Goal: Information Seeking & Learning: Find specific fact

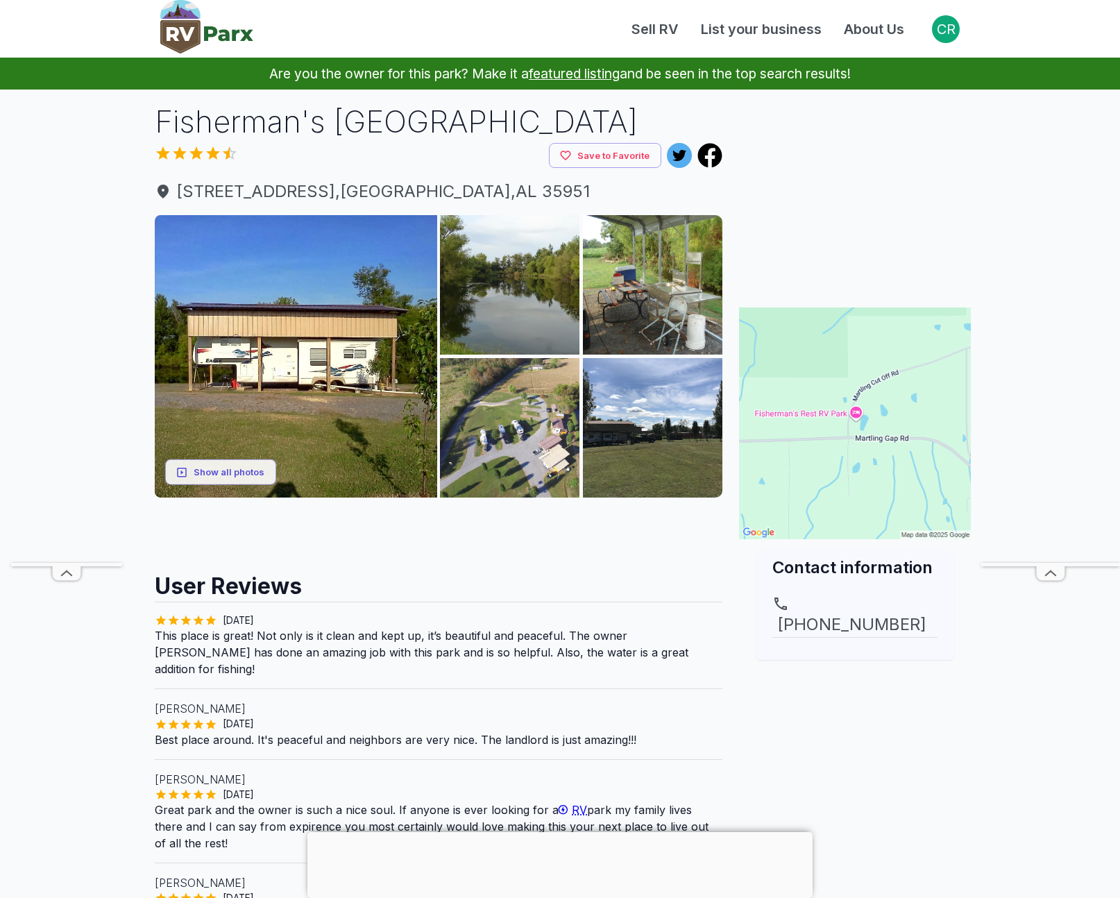
click at [148, 126] on div "Fisherman's Rest RV Park Save to Favorite 1155 Martling Cut Off Rd , Albertvill…" at bounding box center [439, 614] width 590 height 1026
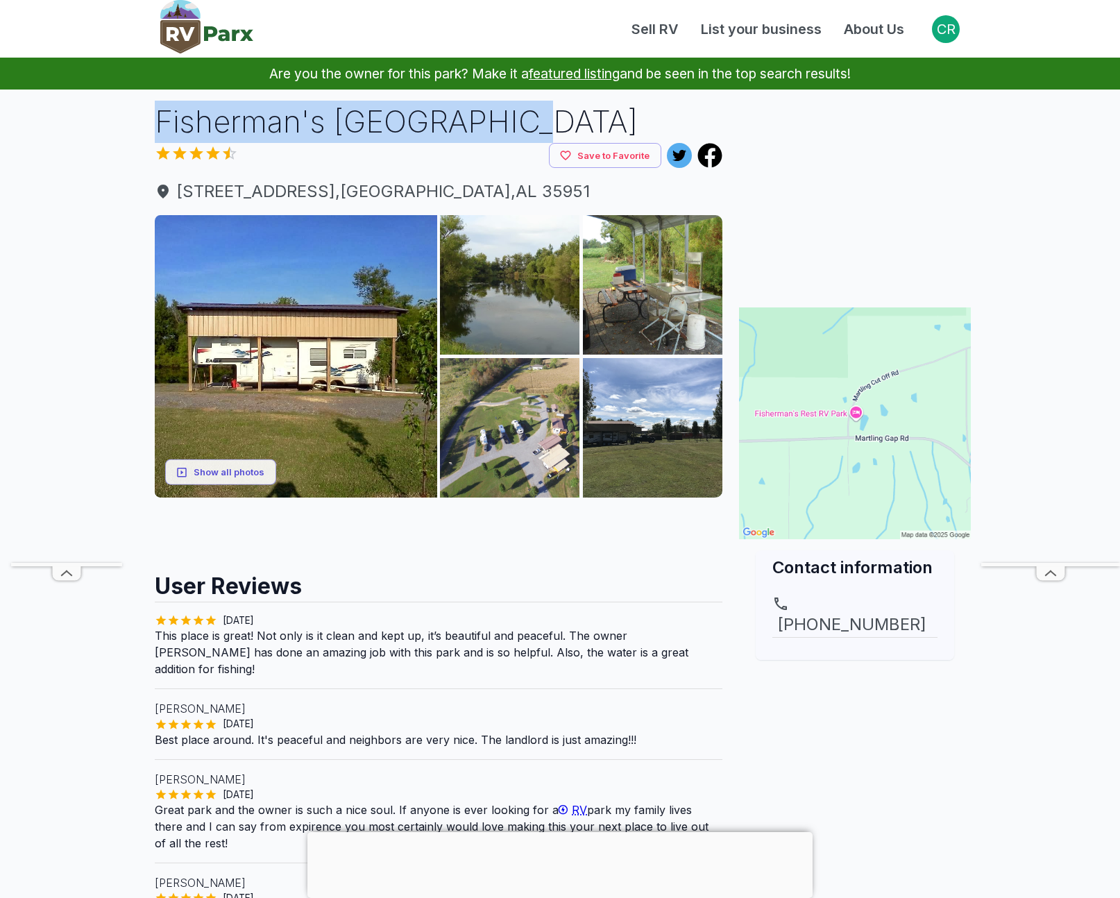
drag, startPoint x: 157, startPoint y: 123, endPoint x: 510, endPoint y: 126, distance: 352.4
click at [510, 126] on h1 "Fisherman's [GEOGRAPHIC_DATA]" at bounding box center [438, 122] width 567 height 42
click at [516, 125] on h1 "Fisherman's [GEOGRAPHIC_DATA]" at bounding box center [438, 122] width 567 height 42
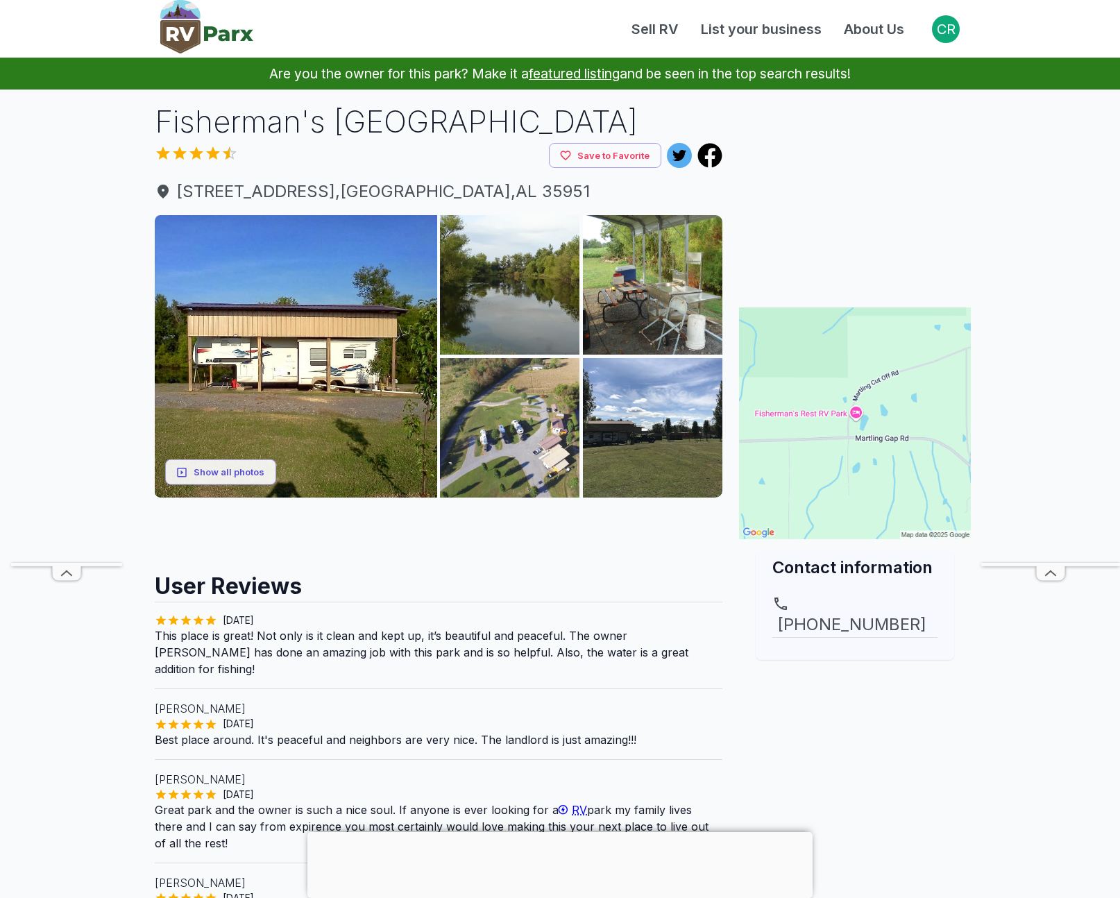
click at [289, 113] on h1 "Fisherman's [GEOGRAPHIC_DATA]" at bounding box center [438, 122] width 567 height 42
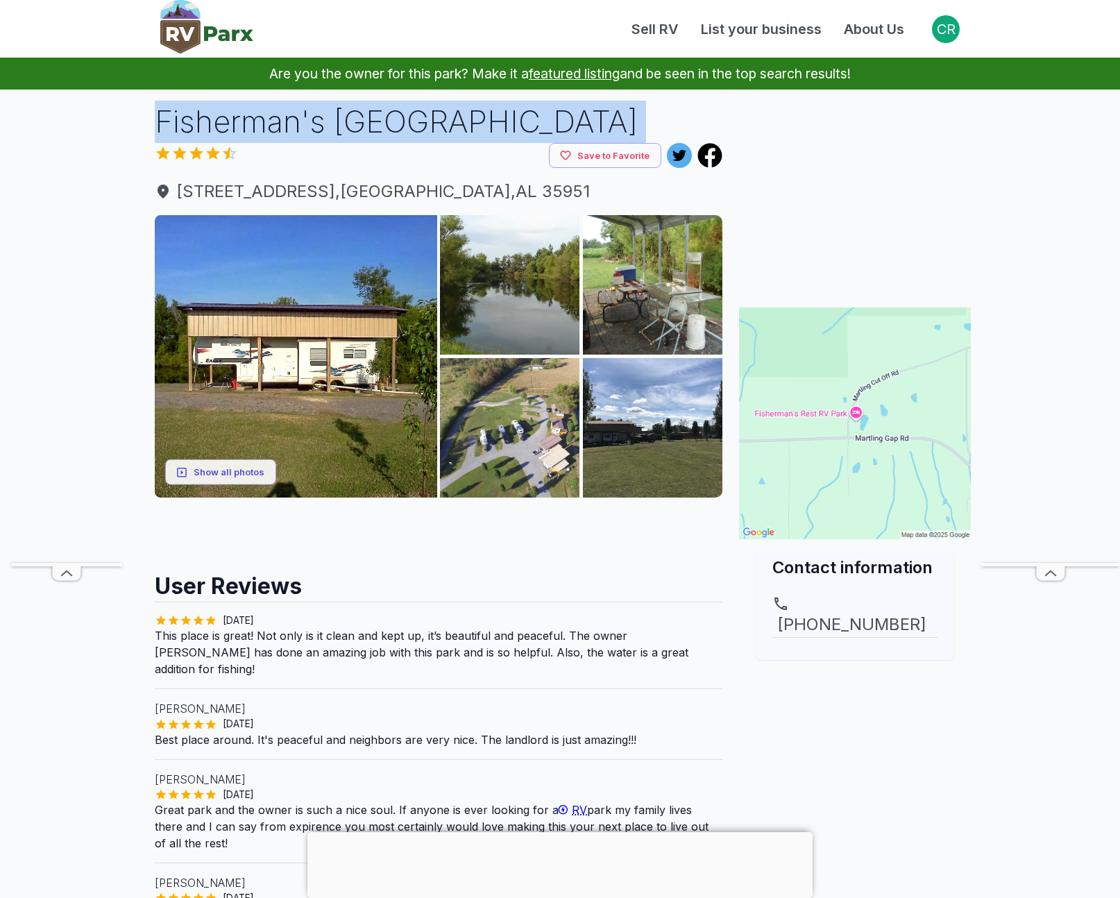
click at [289, 113] on h1 "Fisherman's [GEOGRAPHIC_DATA]" at bounding box center [438, 122] width 567 height 42
click at [139, 190] on main "Are you the owner for this park? Make it a featured listing and be seen in the …" at bounding box center [560, 780] width 1120 height 1445
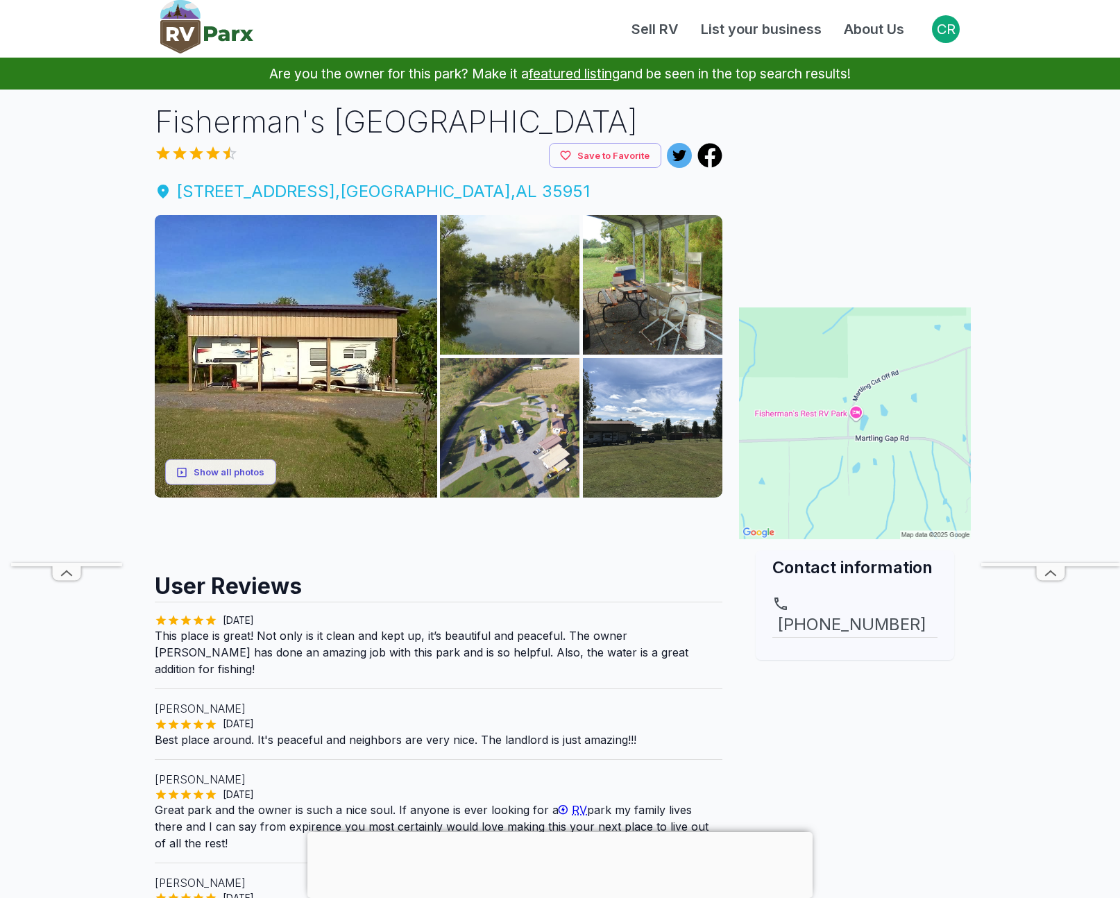
drag, startPoint x: 140, startPoint y: 191, endPoint x: 538, endPoint y: 198, distance: 398.2
click at [538, 198] on main "Are you the owner for this park? Make it a featured listing and be seen in the …" at bounding box center [560, 780] width 1120 height 1445
click at [136, 186] on main "Are you the owner for this park? Make it a featured listing and be seen in the …" at bounding box center [560, 780] width 1120 height 1445
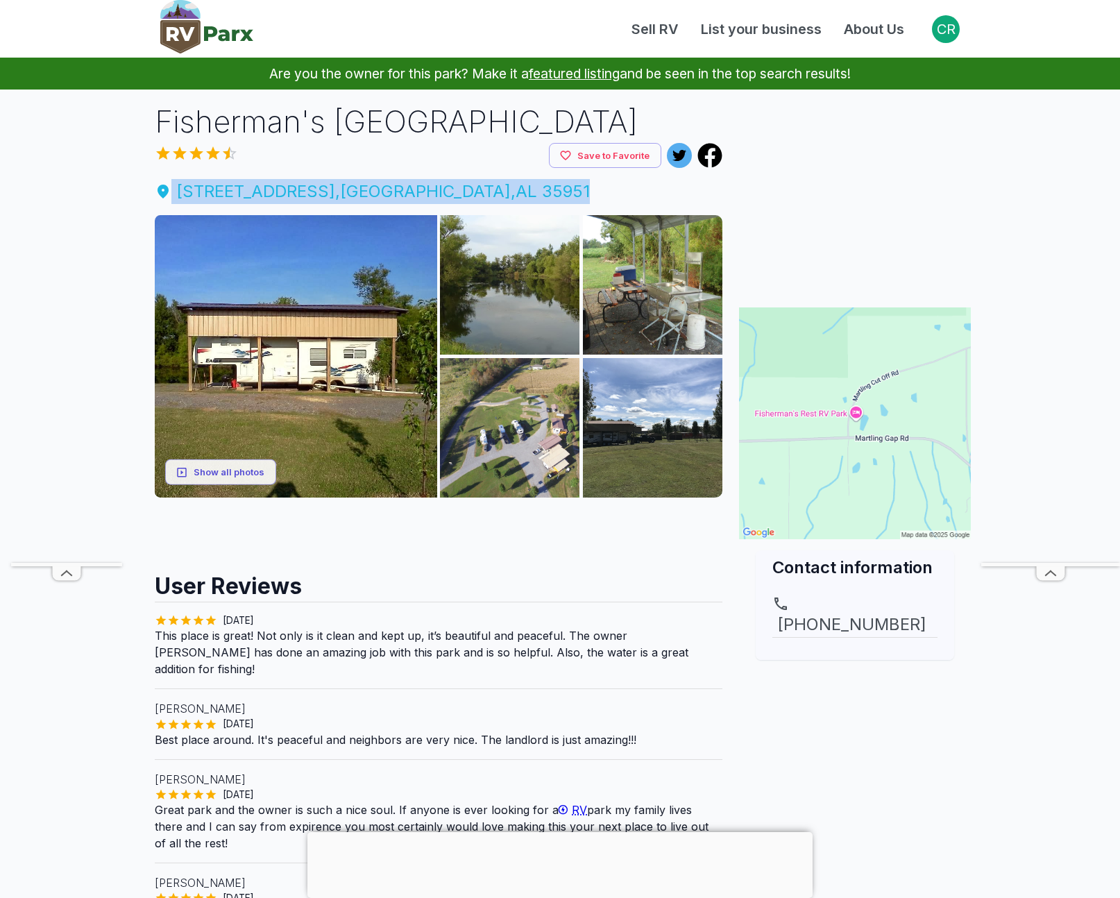
drag, startPoint x: 140, startPoint y: 191, endPoint x: 533, endPoint y: 194, distance: 393.3
click at [533, 194] on main "Are you the owner for this park? Make it a featured listing and be seen in the …" at bounding box center [560, 780] width 1120 height 1445
copy span "1155 Martling Cut Off Rd , Albertville , AL 35951"
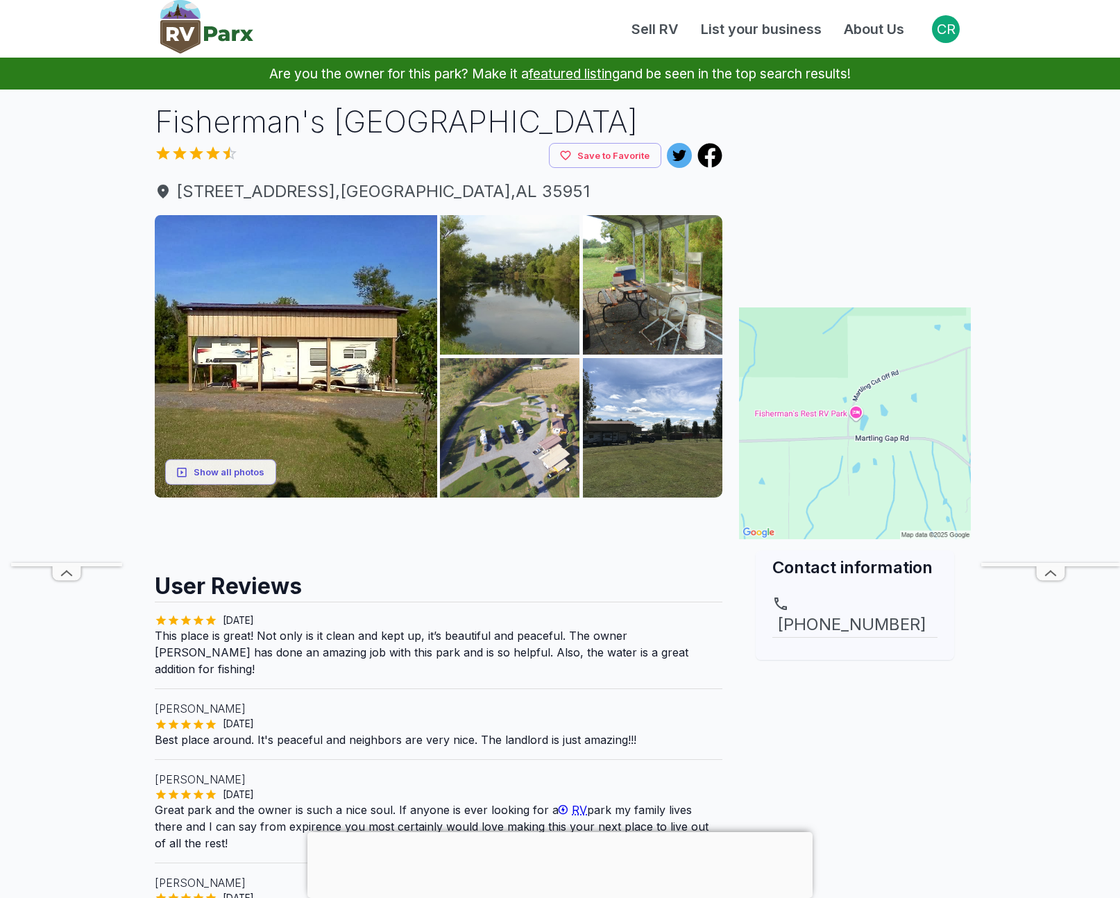
click at [545, 119] on h1 "Fisherman's [GEOGRAPHIC_DATA]" at bounding box center [438, 122] width 567 height 42
click at [457, 27] on div "Sell RV List your business About Us" at bounding box center [592, 29] width 678 height 21
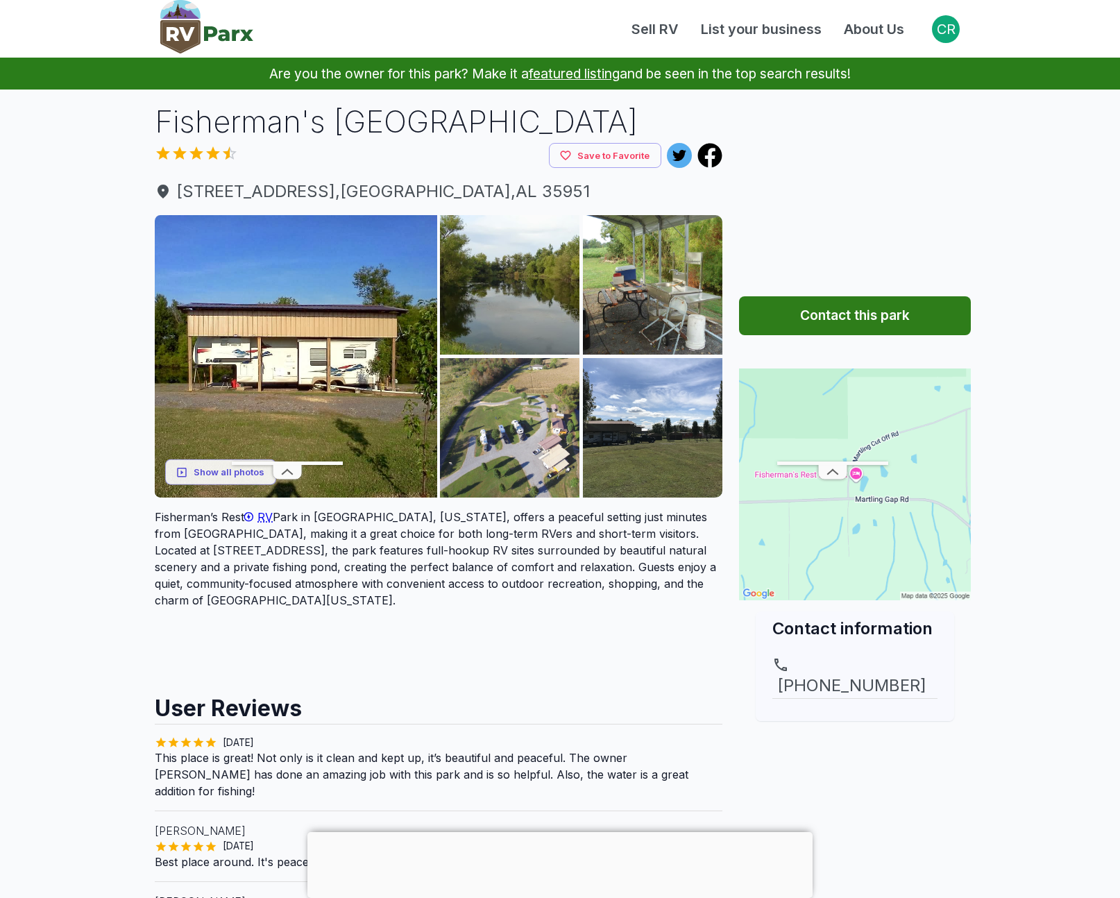
click at [52, 232] on main "Are you the owner for this park? Make it a featured listing and be seen in the …" at bounding box center [560, 841] width 1120 height 1567
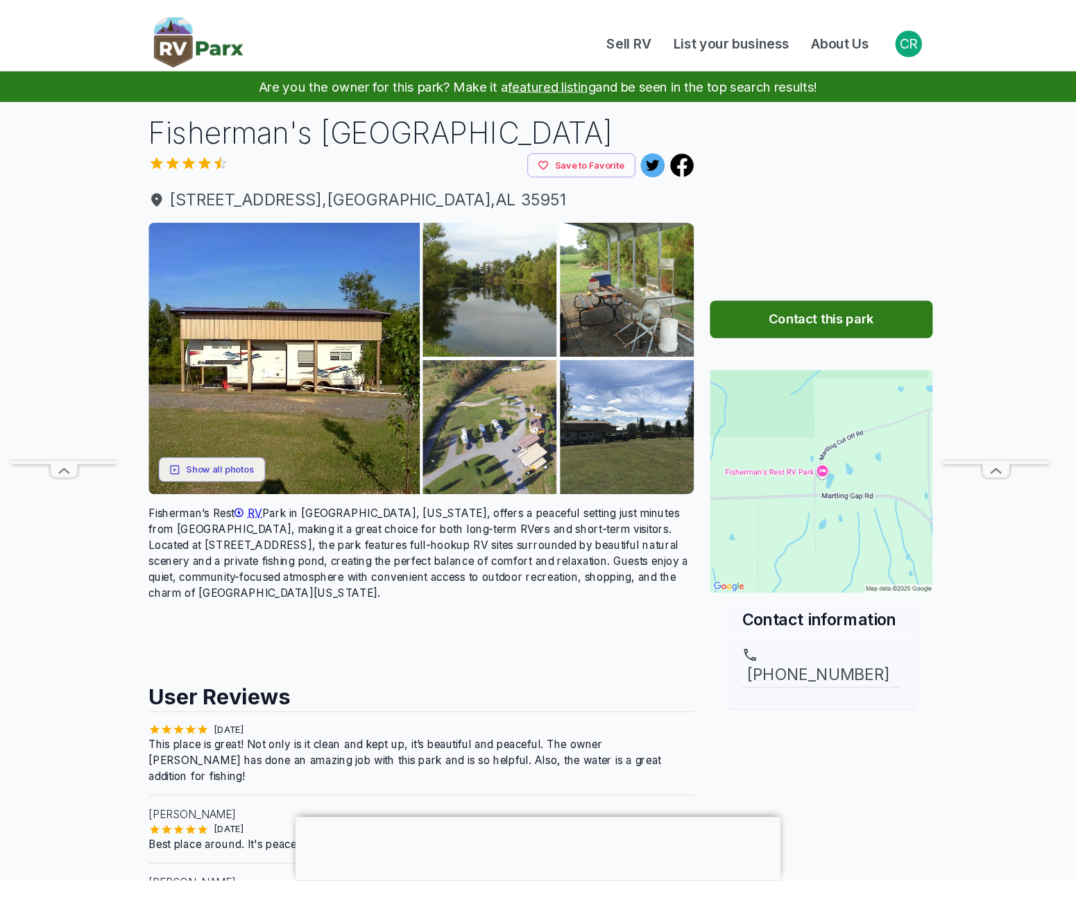
scroll to position [10, 0]
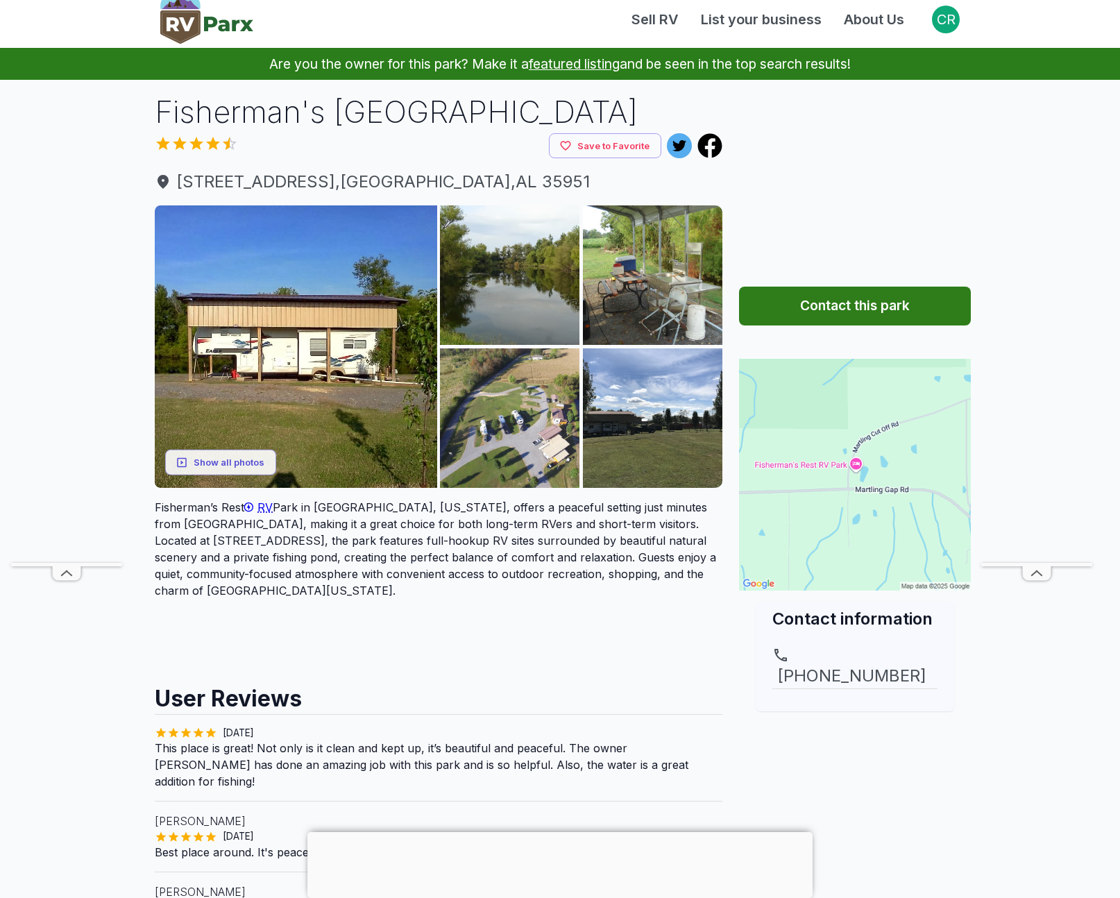
click at [33, 108] on main "Are you the owner for this park? Make it a featured listing and be seen in the …" at bounding box center [560, 831] width 1120 height 1567
